Goal: Task Accomplishment & Management: Complete application form

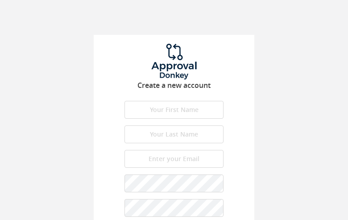
type input "yZhqSiQE"
type input "ypvKngZxQYUAlUQ"
type input "[EMAIL_ADDRESS][DOMAIN_NAME]"
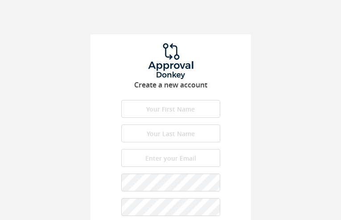
type input "yoUacBfqIwFAoEMJ"
type input "JdzWYbEDn"
type input "[EMAIL_ADDRESS][DOMAIN_NAME]"
